Goal: Contribute content: Add original content to the website for others to see

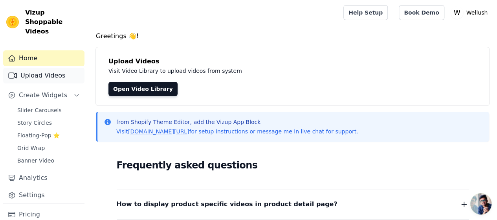
click at [50, 69] on link "Upload Videos" at bounding box center [43, 76] width 81 height 16
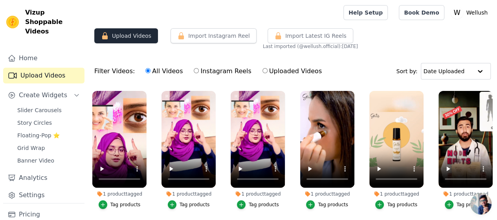
click at [142, 36] on button "Upload Videos" at bounding box center [126, 35] width 64 height 15
click at [138, 37] on button "Upload Videos" at bounding box center [126, 35] width 64 height 15
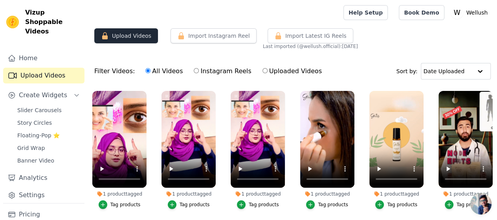
click at [126, 37] on button "Upload Videos" at bounding box center [126, 35] width 64 height 15
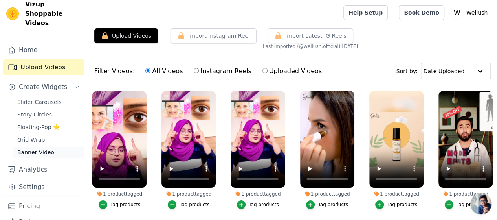
scroll to position [30, 0]
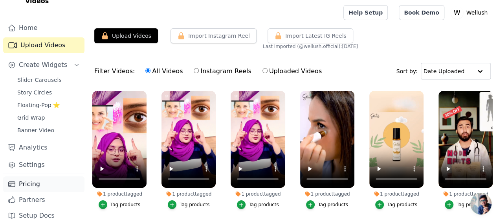
click at [45, 176] on link "Pricing" at bounding box center [43, 184] width 81 height 16
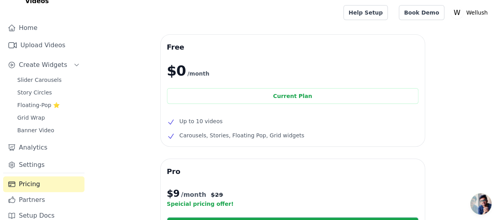
drag, startPoint x: 199, startPoint y: 122, endPoint x: 204, endPoint y: 122, distance: 4.7
click at [202, 122] on span "Up to 10 videos" at bounding box center [201, 120] width 43 height 9
click at [212, 122] on span "Up to 10 videos" at bounding box center [201, 120] width 43 height 9
click at [40, 37] on link "Upload Videos" at bounding box center [43, 45] width 81 height 16
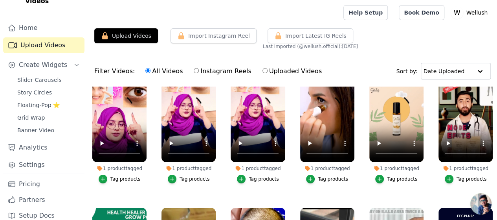
scroll to position [26, 0]
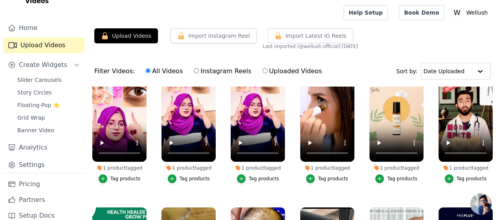
click at [397, 47] on div "Upload Videos Import Instagram Reel Import Latest Instagram Reels Import Latest…" at bounding box center [292, 38] width 409 height 21
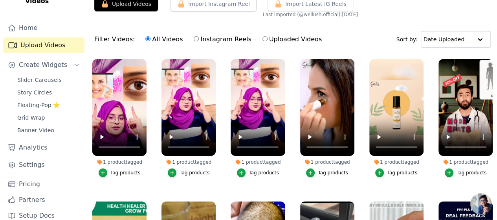
scroll to position [14, 0]
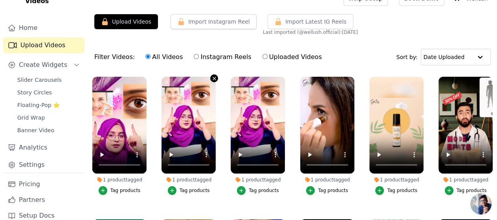
click at [213, 77] on icon "button" at bounding box center [214, 78] width 3 height 3
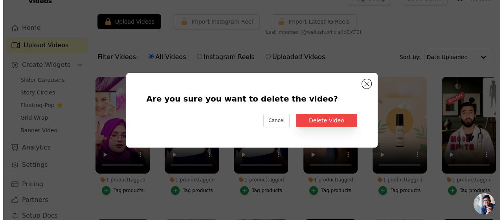
scroll to position [0, 0]
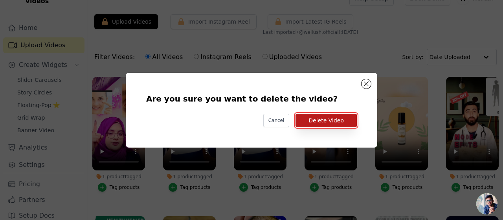
click at [320, 119] on button "Delete Video" at bounding box center [325, 120] width 61 height 13
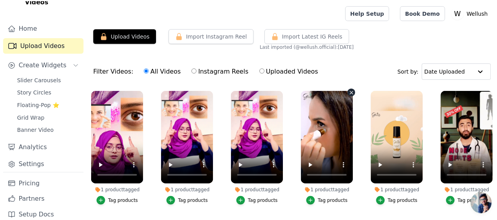
scroll to position [14, 0]
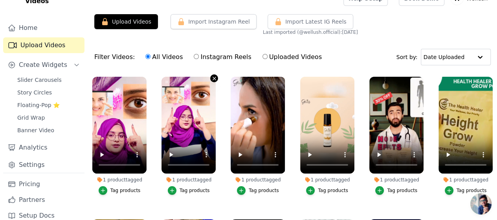
click at [213, 78] on icon "button" at bounding box center [214, 78] width 3 height 3
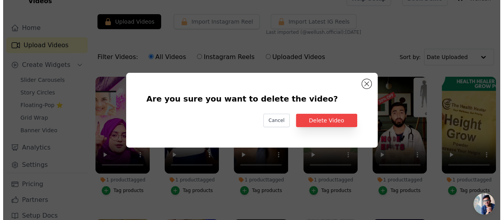
scroll to position [0, 0]
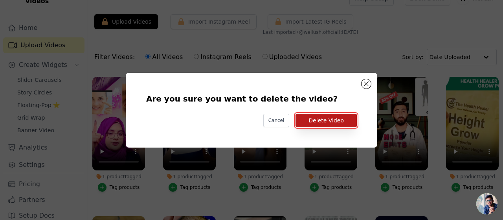
click at [314, 119] on button "Delete Video" at bounding box center [325, 120] width 61 height 13
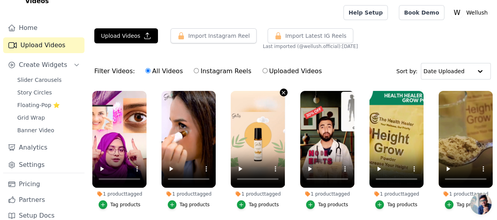
click at [281, 90] on icon "button" at bounding box center [284, 93] width 6 height 6
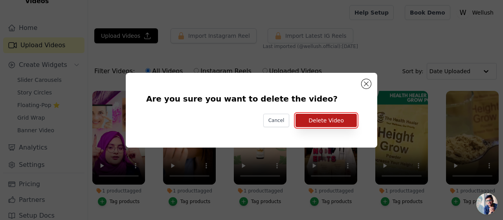
click at [325, 121] on button "Delete Video" at bounding box center [325, 120] width 61 height 13
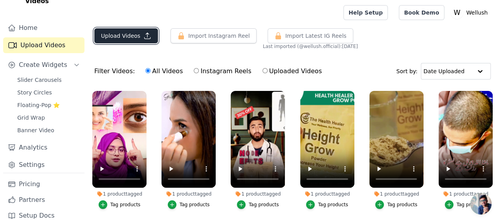
click at [111, 39] on button "Upload Videos" at bounding box center [126, 35] width 64 height 15
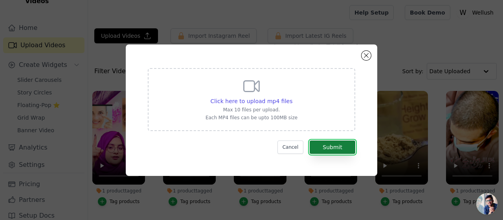
click at [338, 144] on button "Submit" at bounding box center [333, 146] width 46 height 13
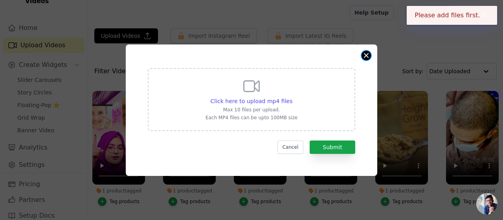
click at [367, 57] on button "Close modal" at bounding box center [365, 55] width 9 height 9
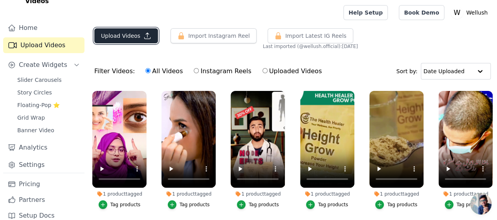
click at [124, 32] on button "Upload Videos" at bounding box center [126, 35] width 64 height 15
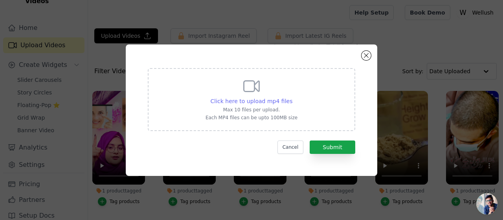
click at [244, 102] on span "Click here to upload mp4 files" at bounding box center [252, 101] width 82 height 6
click at [292, 97] on input "Click here to upload mp4 files Max 10 files per upload. Each MP4 files can be u…" at bounding box center [292, 97] width 0 height 0
click at [260, 102] on span "Click here to upload mp4 files" at bounding box center [252, 101] width 82 height 6
click at [292, 97] on input "Click here to upload mp4 files Max 10 files per upload. Each MP4 files can be u…" at bounding box center [292, 97] width 0 height 0
type input "C:\fakepath\Electric Water Dispenser Pump Automatic Water Bottle Pump USB Charg…"
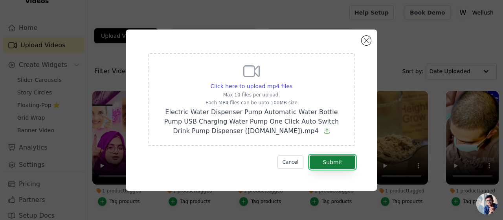
click at [337, 167] on button "Submit" at bounding box center [333, 161] width 46 height 13
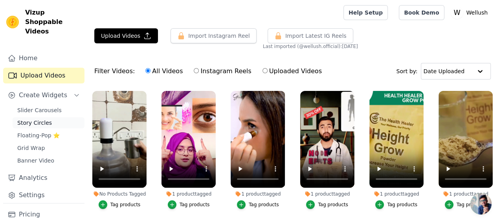
click at [41, 119] on span "Story Circles" at bounding box center [34, 123] width 35 height 8
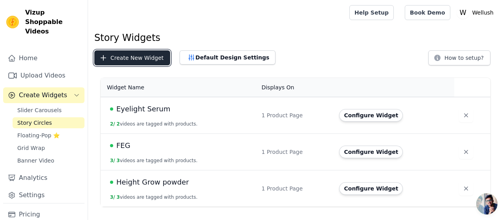
click at [137, 64] on button "Create New Widget" at bounding box center [132, 57] width 76 height 15
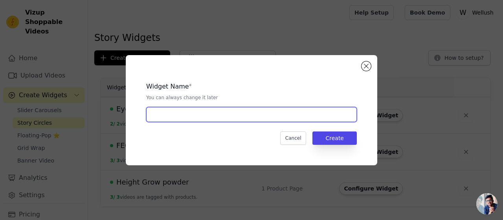
click at [198, 117] on input "text" at bounding box center [251, 114] width 211 height 15
type input "Water Dispenser"
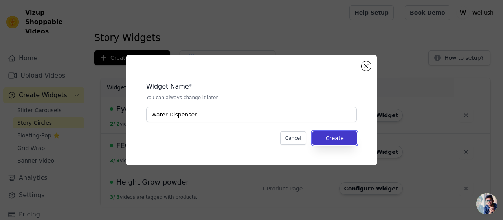
click at [326, 139] on button "Create" at bounding box center [334, 137] width 44 height 13
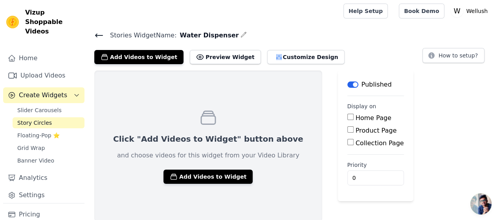
scroll to position [2, 0]
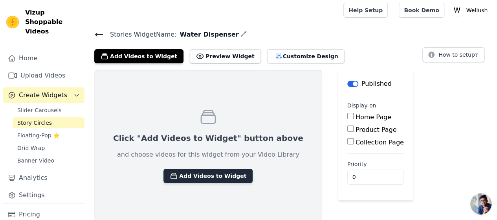
click at [217, 175] on button "Add Videos to Widget" at bounding box center [207, 176] width 89 height 14
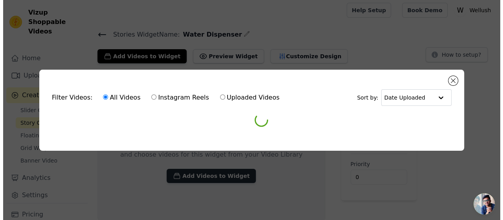
scroll to position [0, 0]
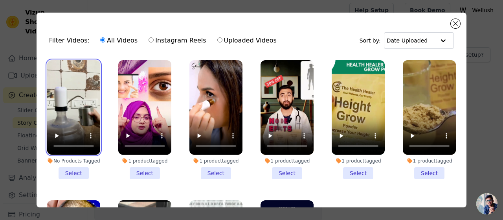
click at [72, 101] on video at bounding box center [73, 107] width 53 height 94
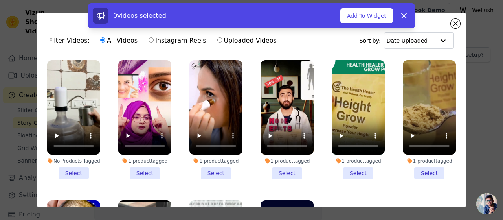
click at [70, 171] on li "No Products Tagged Select" at bounding box center [73, 119] width 53 height 119
click at [0, 0] on input "No Products Tagged Select" at bounding box center [0, 0] width 0 height 0
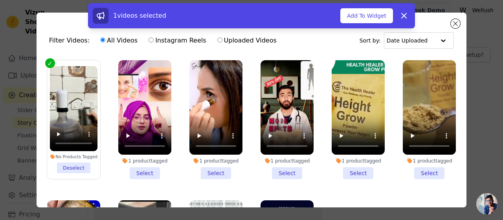
click at [85, 155] on div "No Products Tagged" at bounding box center [74, 157] width 48 height 6
click at [0, 0] on input "No Products Tagged Deselect" at bounding box center [0, 0] width 0 height 0
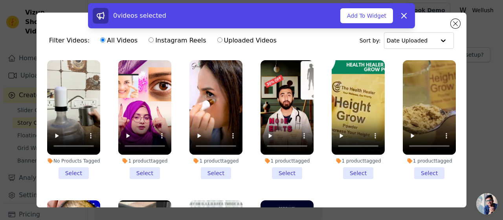
click at [85, 158] on div "No Products Tagged" at bounding box center [73, 161] width 53 height 6
click at [0, 0] on input "No Products Tagged Select" at bounding box center [0, 0] width 0 height 0
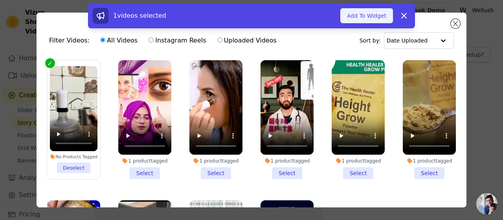
click at [380, 18] on button "Add To Widget" at bounding box center [366, 15] width 53 height 15
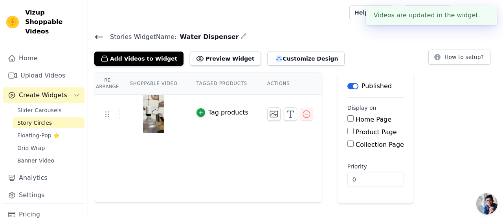
click at [363, 133] on label "Product Page" at bounding box center [376, 131] width 41 height 7
click at [354, 133] on input "Product Page" at bounding box center [350, 131] width 6 height 6
checkbox input "true"
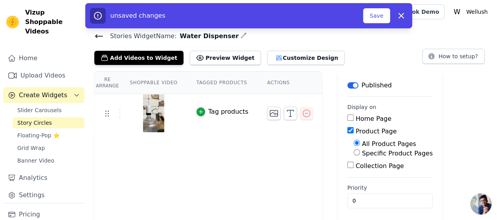
scroll to position [3, 0]
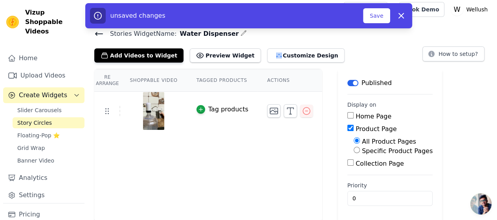
click at [354, 150] on input "Specific Product Pages" at bounding box center [357, 150] width 6 height 6
radio input "true"
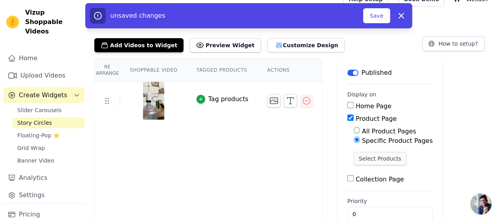
scroll to position [29, 0]
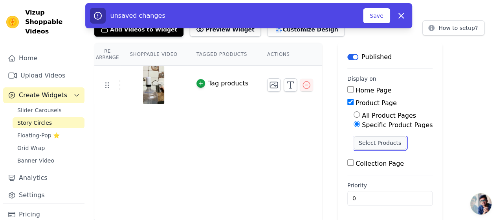
click at [369, 142] on button "Select Products" at bounding box center [380, 142] width 53 height 13
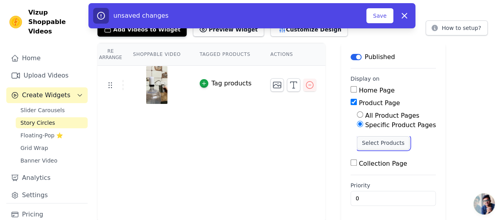
scroll to position [0, 0]
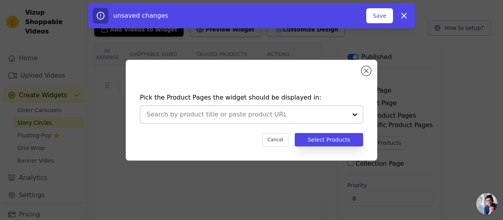
click at [350, 115] on div at bounding box center [355, 114] width 16 height 17
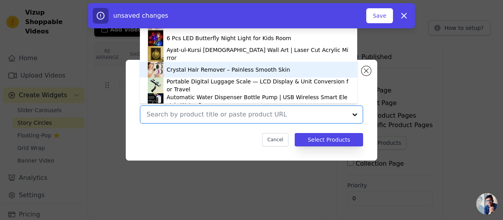
scroll to position [92, 0]
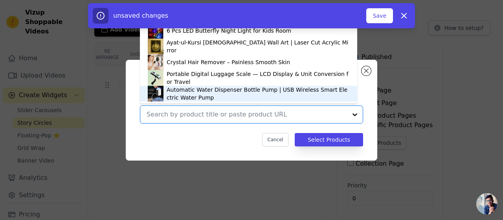
click at [240, 90] on div "Automatic Water Dispenser Bottle Pump | USB Wireless Smart Electric Water Pump" at bounding box center [258, 94] width 183 height 16
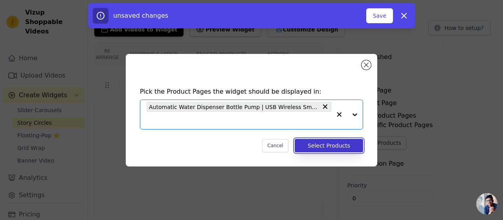
click at [340, 145] on button "Select Products" at bounding box center [329, 145] width 68 height 13
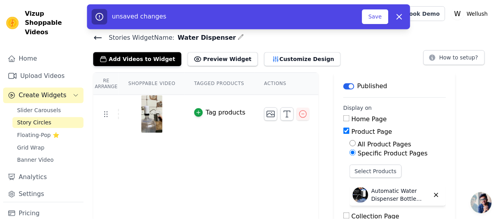
scroll to position [29, 0]
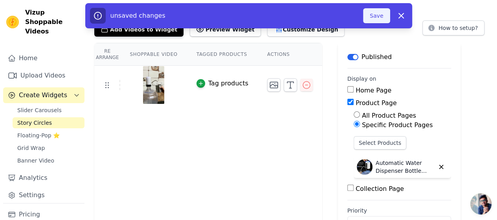
click at [375, 17] on button "Save" at bounding box center [376, 15] width 27 height 15
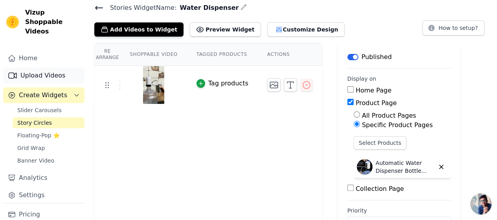
click at [42, 68] on link "Upload Videos" at bounding box center [43, 76] width 81 height 16
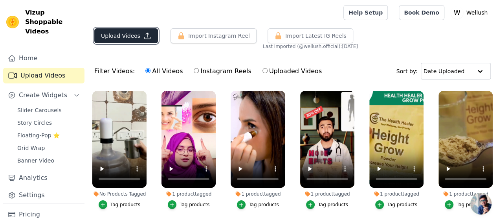
click at [127, 38] on button "Upload Videos" at bounding box center [126, 35] width 64 height 15
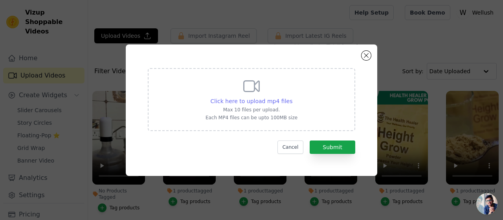
click at [261, 99] on span "Click here to upload mp4 files" at bounding box center [252, 101] width 82 height 6
click at [292, 97] on input "Click here to upload mp4 files Max 10 files per upload. Each MP4 files can be u…" at bounding box center [292, 97] width 0 height 0
type input "C:\fakepath\Electric Water Dispenser Pump Automatic Water Bottle Pump USB Charg…"
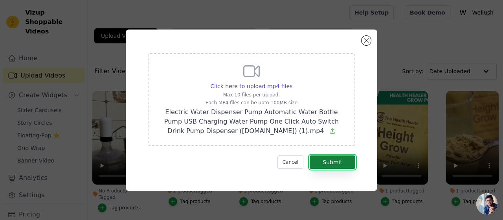
click at [332, 163] on button "Submit" at bounding box center [333, 161] width 46 height 13
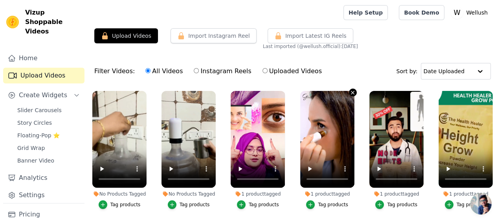
click at [351, 91] on icon "button" at bounding box center [352, 92] width 3 height 3
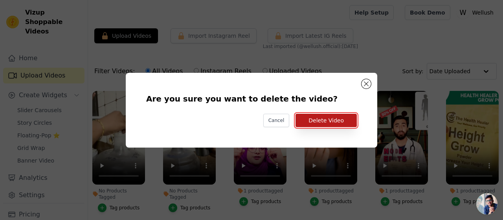
click at [329, 121] on button "Delete Video" at bounding box center [325, 120] width 61 height 13
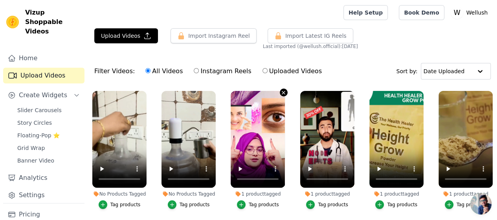
click at [282, 92] on icon "button" at bounding box center [283, 92] width 3 height 3
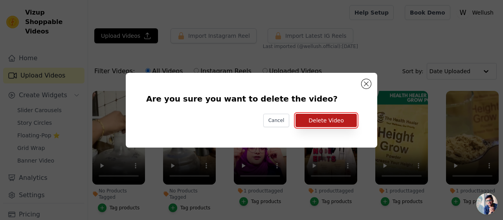
click at [318, 117] on button "Delete Video" at bounding box center [325, 120] width 61 height 13
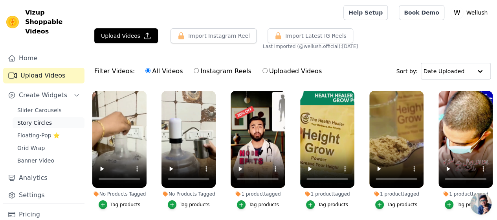
click at [45, 119] on span "Story Circles" at bounding box center [34, 123] width 35 height 8
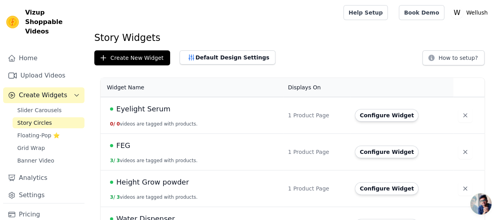
click at [198, 114] on td "Eyelight Serum 0 / 0 videos are tagged with products." at bounding box center [192, 115] width 183 height 37
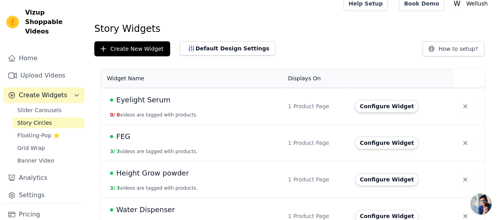
scroll to position [25, 0]
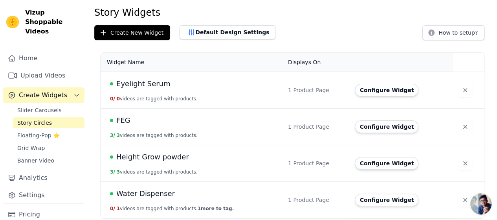
click at [159, 191] on span "Water Dispenser" at bounding box center [145, 193] width 59 height 11
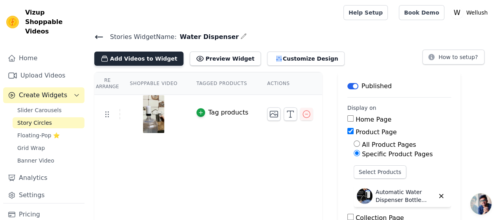
click at [145, 55] on button "Add Videos to Widget" at bounding box center [138, 58] width 89 height 14
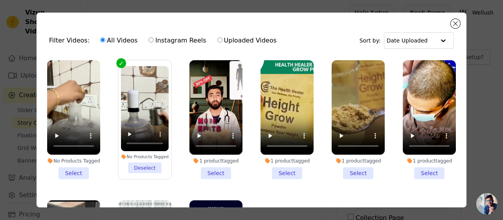
click at [70, 166] on li "No Products Tagged Select" at bounding box center [73, 119] width 53 height 119
click at [0, 0] on input "No Products Tagged Select" at bounding box center [0, 0] width 0 height 0
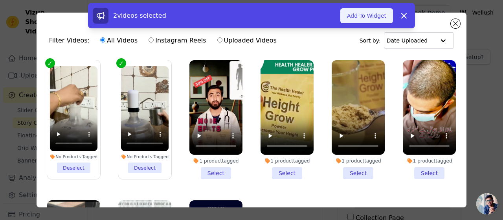
click at [369, 14] on button "Add To Widget" at bounding box center [366, 15] width 53 height 15
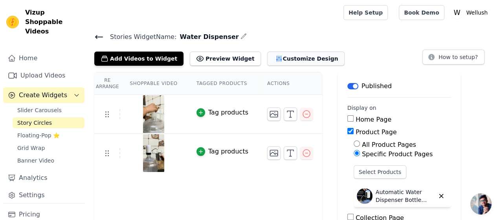
click at [301, 58] on button "Customize Design" at bounding box center [305, 58] width 77 height 14
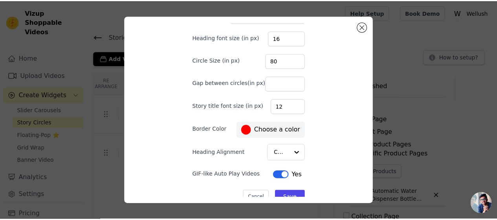
scroll to position [61, 0]
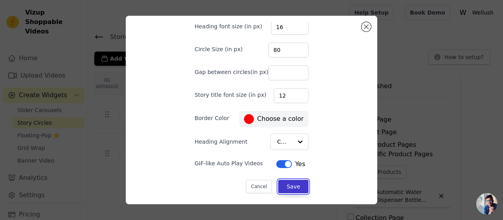
click at [289, 186] on button "Save" at bounding box center [293, 186] width 30 height 13
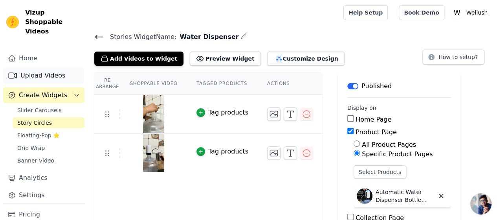
click at [35, 68] on link "Upload Videos" at bounding box center [43, 76] width 81 height 16
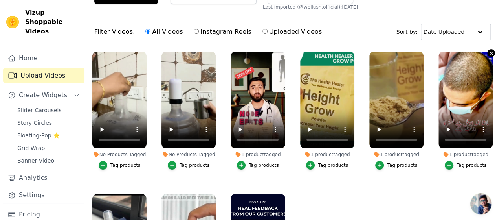
click at [488, 54] on icon "button" at bounding box center [491, 53] width 6 height 6
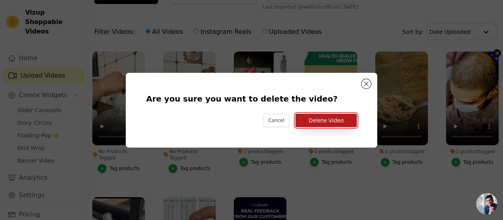
click at [340, 119] on button "Delete Video" at bounding box center [325, 120] width 61 height 13
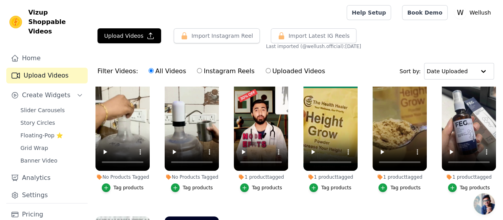
scroll to position [4, 0]
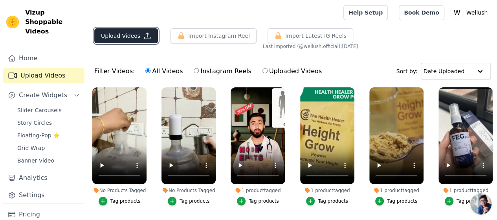
click at [112, 37] on button "Upload Videos" at bounding box center [126, 35] width 64 height 15
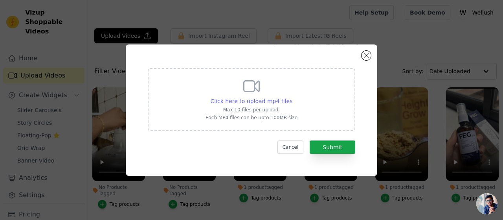
click at [248, 102] on span "Click here to upload mp4 files" at bounding box center [252, 101] width 82 height 6
click at [292, 97] on input "Click here to upload mp4 files Max 10 files per upload. Each MP4 files can be u…" at bounding box center [292, 97] width 0 height 0
type input "C:\fakepath\Electric Water Dispenser Pump Automatic Water Bottle Pump USB Charg…"
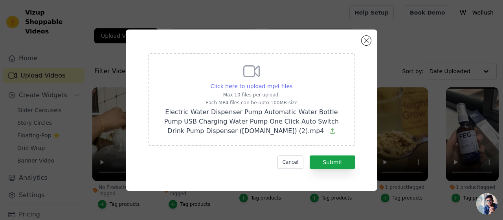
click at [270, 85] on span "Click here to upload mp4 files" at bounding box center [252, 86] width 82 height 6
click at [292, 82] on input "Click here to upload mp4 files Max 10 files per upload. Each MP4 files can be u…" at bounding box center [292, 82] width 0 height 0
click at [339, 159] on button "Submit" at bounding box center [333, 161] width 46 height 13
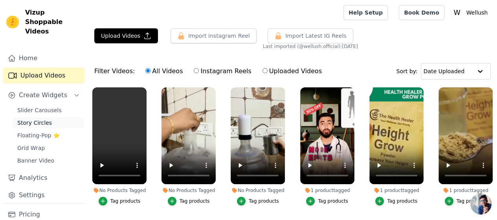
click at [35, 119] on span "Story Circles" at bounding box center [34, 123] width 35 height 8
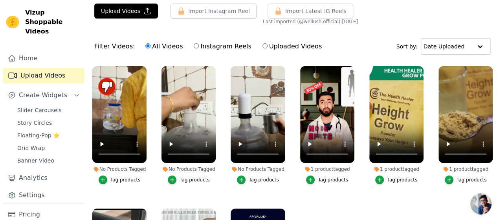
scroll to position [26, 0]
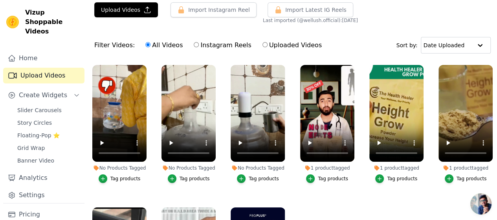
click at [122, 175] on div "Tag products" at bounding box center [125, 178] width 30 height 6
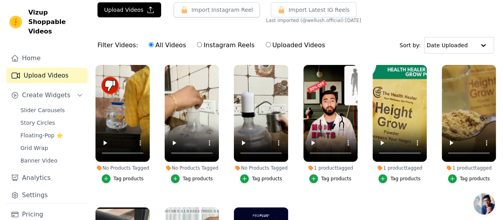
scroll to position [0, 0]
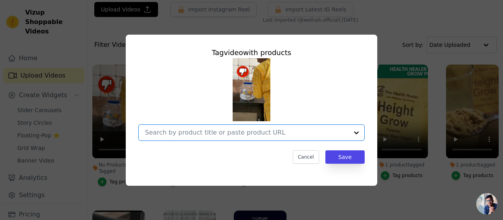
click at [322, 135] on input "No Products Tagged Tag video with products Option undefined, selected. Select i…" at bounding box center [247, 131] width 204 height 7
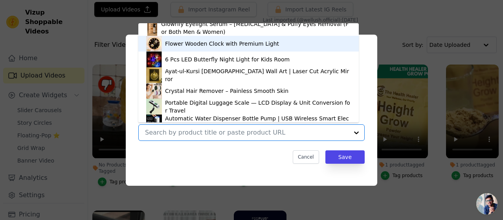
scroll to position [90, 0]
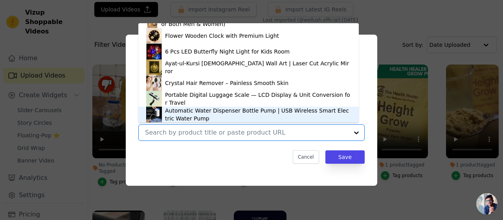
click at [222, 110] on div "Automatic Water Dispenser Bottle Pump | USB Wireless Smart Electric Water Pump" at bounding box center [258, 114] width 186 height 16
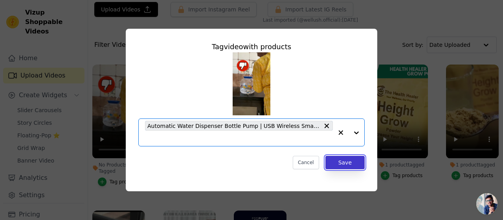
click at [352, 160] on button "Save" at bounding box center [344, 162] width 39 height 13
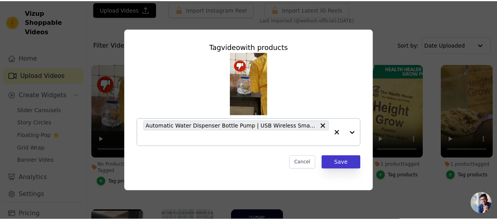
scroll to position [26, 0]
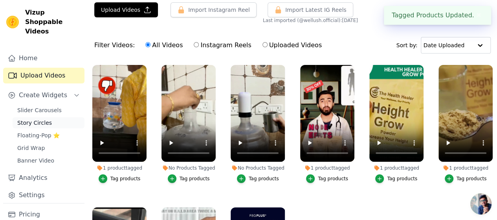
click at [37, 119] on span "Story Circles" at bounding box center [34, 123] width 35 height 8
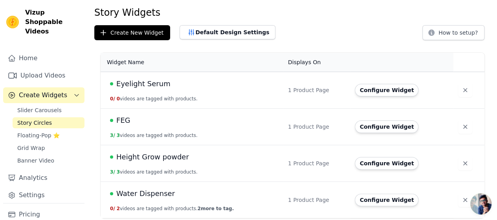
scroll to position [25, 0]
click at [158, 195] on span "Water Dispenser" at bounding box center [145, 193] width 59 height 11
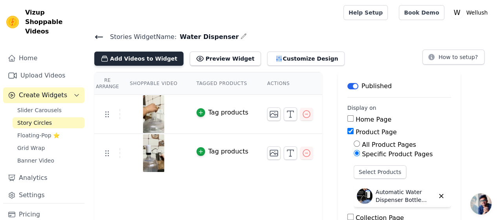
click at [136, 61] on button "Add Videos to Widget" at bounding box center [138, 58] width 89 height 14
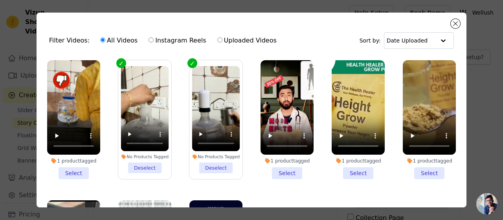
click at [75, 167] on li "1 product tagged Select" at bounding box center [73, 119] width 53 height 119
click at [0, 0] on input "1 product tagged Select" at bounding box center [0, 0] width 0 height 0
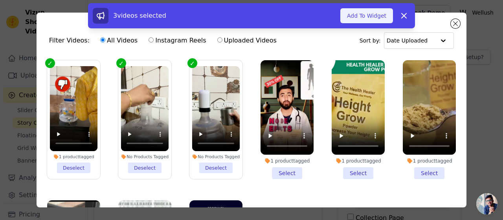
click at [357, 16] on button "Add To Widget" at bounding box center [366, 15] width 53 height 15
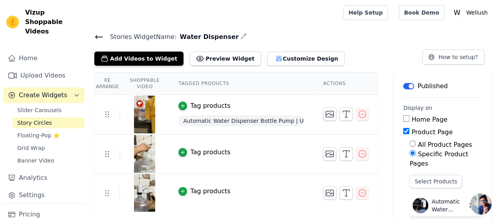
click at [303, 4] on div at bounding box center [214, 12] width 240 height 25
click at [361, 113] on icon "button" at bounding box center [362, 113] width 9 height 9
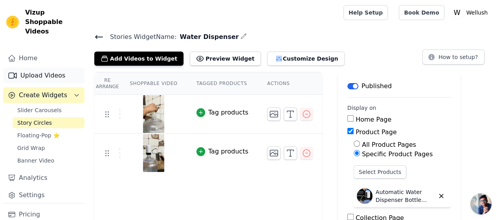
click at [39, 68] on link "Upload Videos" at bounding box center [43, 76] width 81 height 16
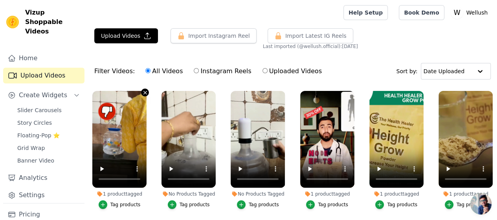
click at [143, 91] on icon "button" at bounding box center [144, 92] width 3 height 3
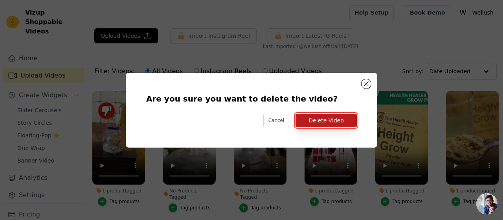
click at [327, 116] on button "Delete Video" at bounding box center [325, 120] width 61 height 13
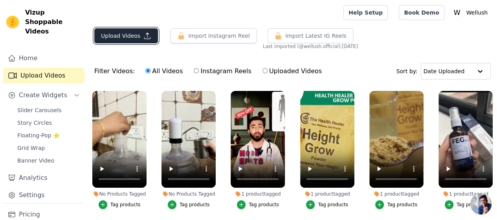
click at [110, 36] on button "Upload Videos" at bounding box center [126, 35] width 64 height 15
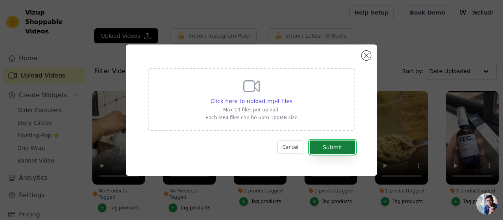
click at [332, 143] on button "Submit" at bounding box center [333, 146] width 46 height 13
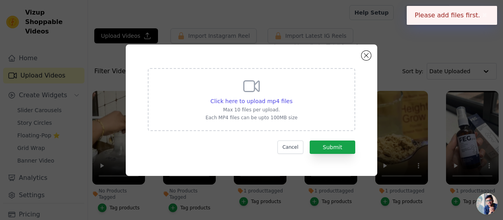
click at [266, 96] on div "Click here to upload mp4 files Max 10 files per upload. Each MP4 files can be u…" at bounding box center [251, 99] width 92 height 44
click at [292, 97] on input "Click here to upload mp4 files Max 10 files per upload. Each MP4 files can be u…" at bounding box center [292, 97] width 0 height 0
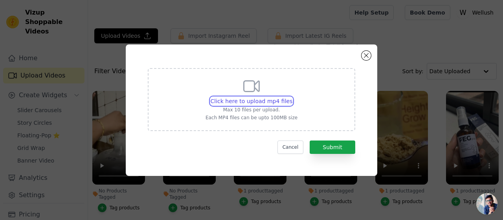
type input "C:\fakepath\Electric Water Dispenser Pump Automatic Water Bottle Pump USB Charg…"
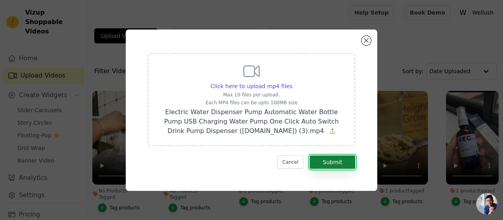
click at [343, 168] on button "Submit" at bounding box center [333, 161] width 46 height 13
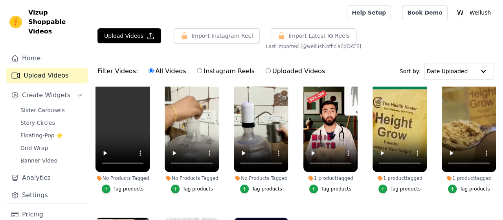
scroll to position [39, 0]
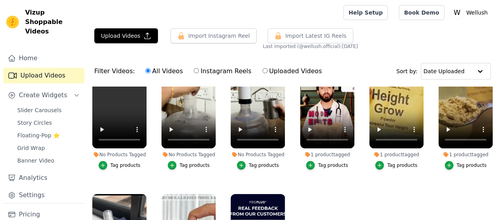
click at [127, 162] on div "Tag products" at bounding box center [125, 165] width 30 height 6
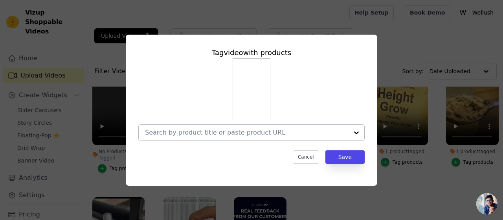
click at [281, 133] on input "No Products Tagged Tag video with products Cancel Save Tag products" at bounding box center [247, 131] width 204 height 7
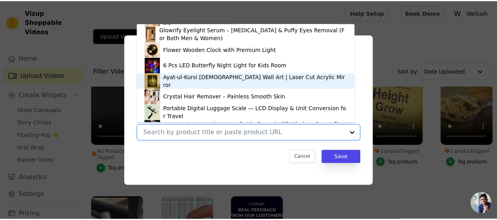
scroll to position [90, 0]
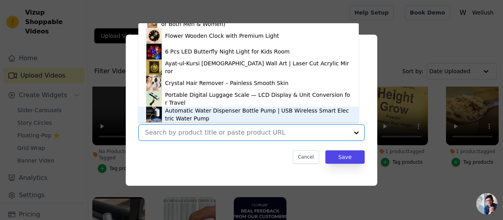
click at [241, 114] on div "Automatic Water Dispenser Bottle Pump | USB Wireless Smart Electric Water Pump" at bounding box center [258, 114] width 186 height 16
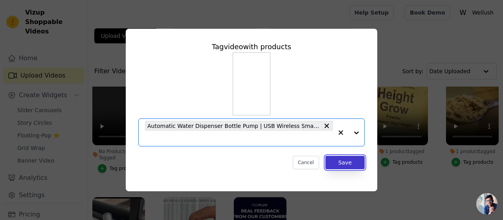
click at [351, 161] on button "Save" at bounding box center [344, 162] width 39 height 13
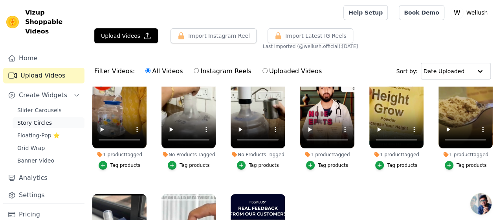
click at [36, 119] on span "Story Circles" at bounding box center [34, 123] width 35 height 8
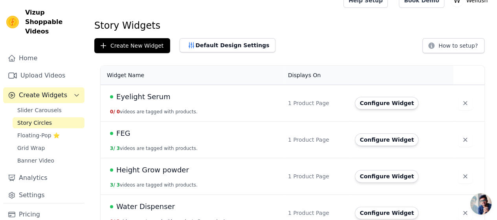
scroll to position [25, 0]
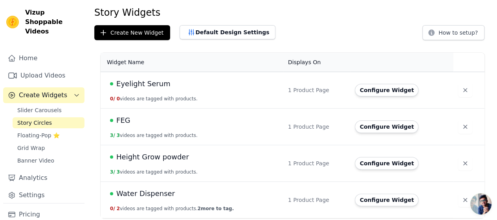
click at [152, 194] on span "Water Dispenser" at bounding box center [145, 193] width 59 height 11
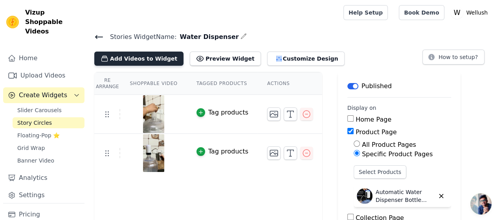
click at [151, 58] on button "Add Videos to Widget" at bounding box center [138, 58] width 89 height 14
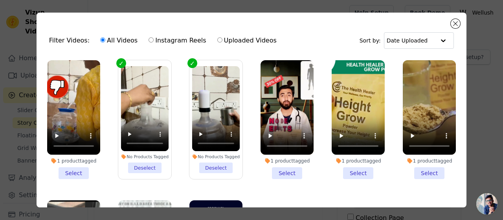
click at [78, 170] on li "1 product tagged Select" at bounding box center [73, 119] width 53 height 119
click at [0, 0] on input "1 product tagged Select" at bounding box center [0, 0] width 0 height 0
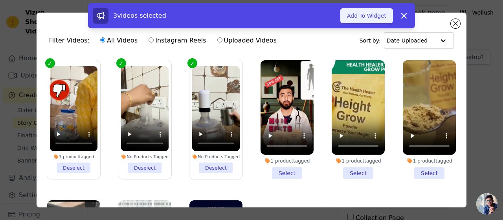
click at [363, 14] on button "Add To Widget" at bounding box center [366, 15] width 53 height 15
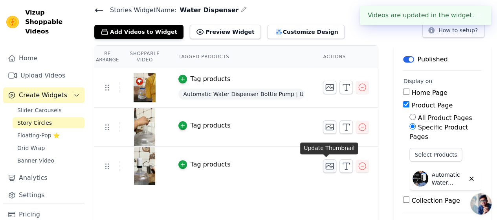
scroll to position [2, 0]
